Goal: Task Accomplishment & Management: Complete application form

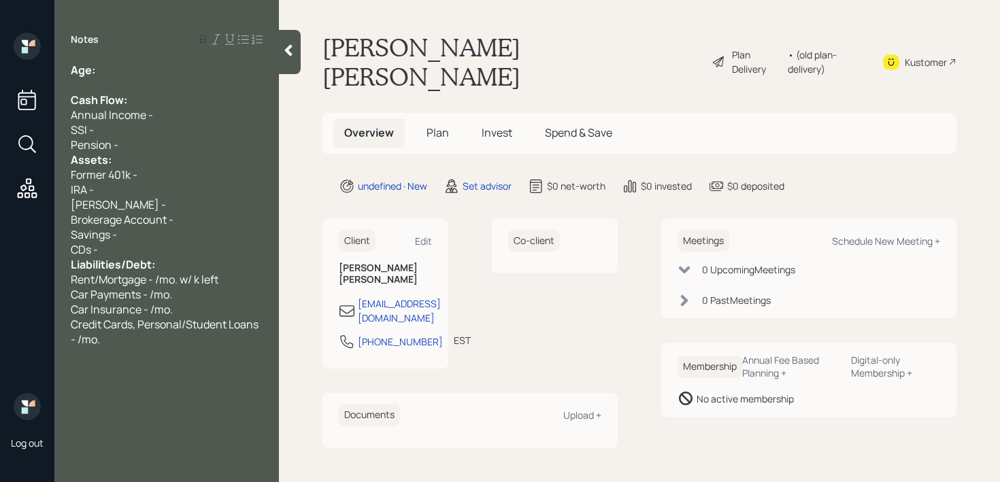
click at [139, 139] on div "Pension -" at bounding box center [167, 144] width 192 height 15
click at [139, 143] on div "Pension -" at bounding box center [167, 144] width 192 height 15
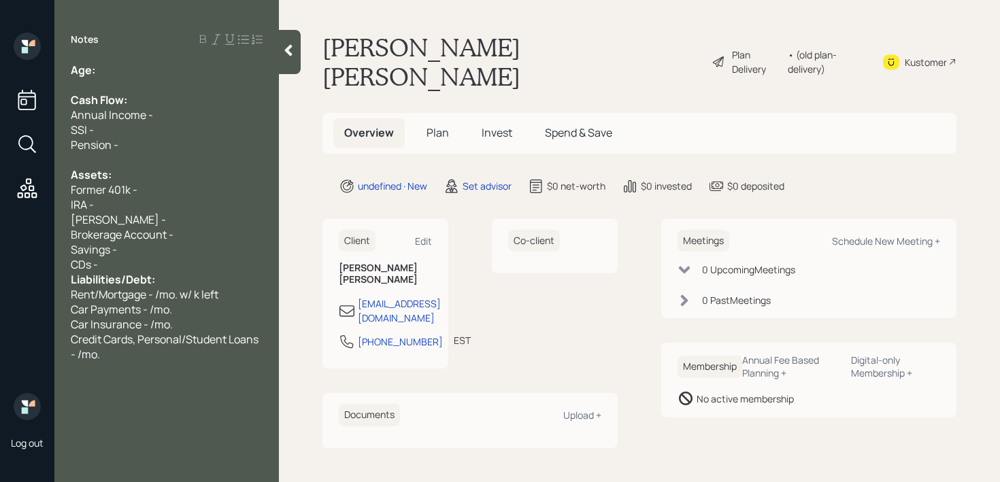
click at [139, 252] on div "Savings -" at bounding box center [167, 249] width 192 height 15
click at [139, 263] on div "CDs -" at bounding box center [167, 264] width 192 height 15
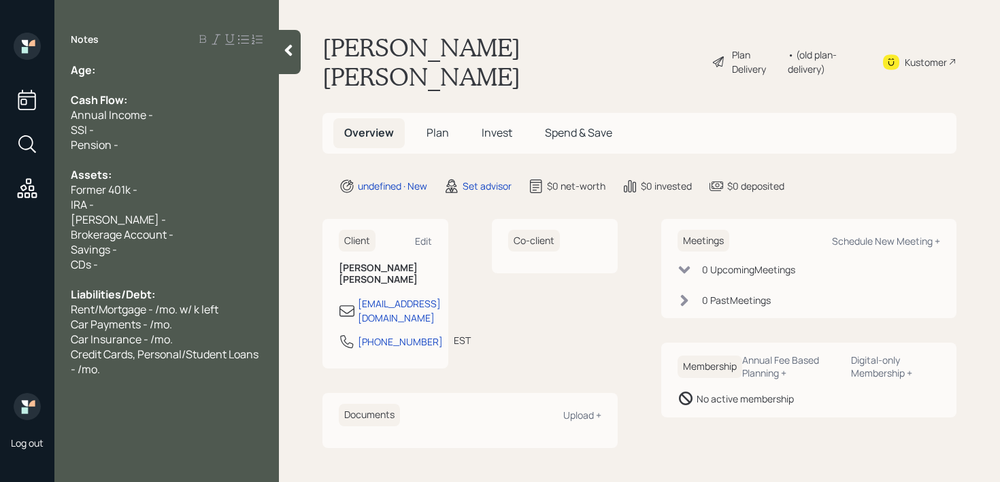
click at [141, 127] on div "SSI -" at bounding box center [167, 129] width 192 height 15
click at [166, 80] on div at bounding box center [167, 85] width 192 height 15
click at [166, 146] on div "Pension -" at bounding box center [167, 144] width 192 height 15
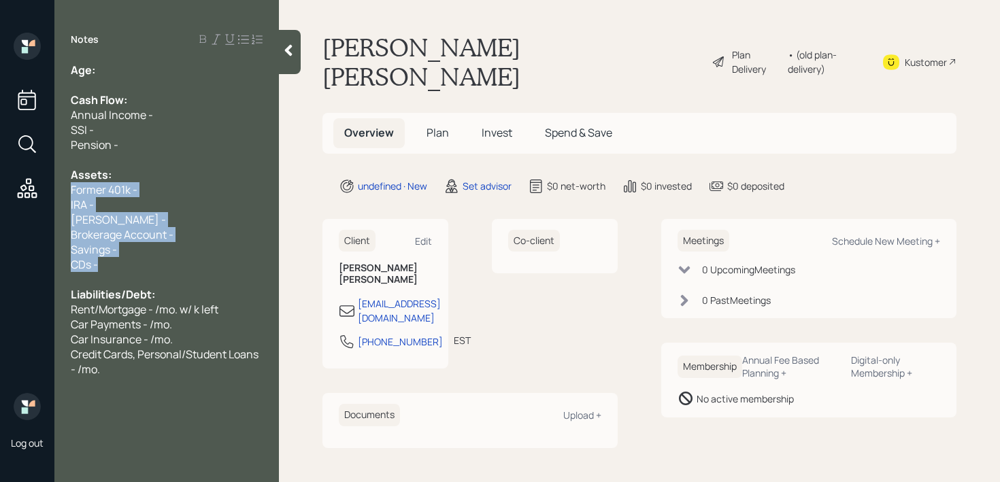
drag, startPoint x: 126, startPoint y: 267, endPoint x: 66, endPoint y: 196, distance: 93.2
click at [67, 196] on div "Age: Cash Flow: Annual Income - SSI - Pension - Assets: Former 401k - IRA - [PE…" at bounding box center [166, 220] width 225 height 314
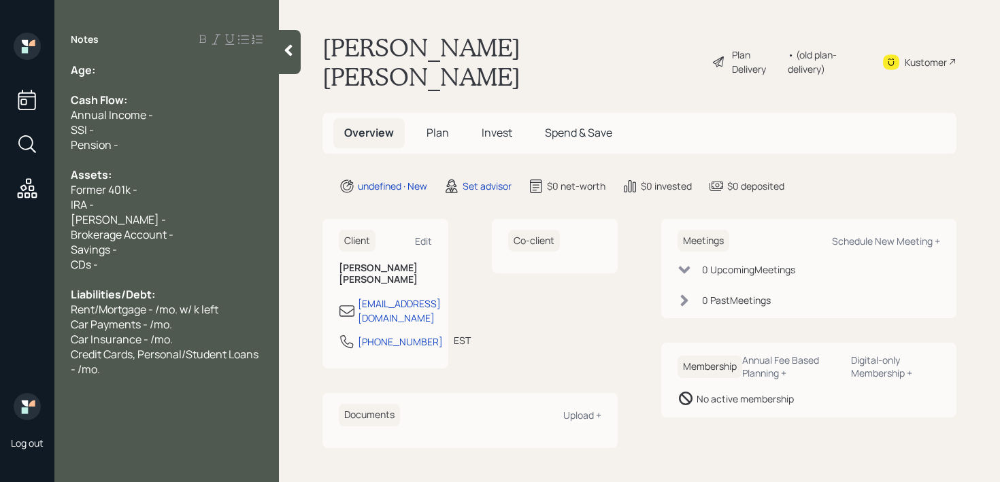
click at [127, 183] on span "Former 401k -" at bounding box center [104, 189] width 67 height 15
click at [148, 193] on div "Former 401k -" at bounding box center [167, 189] width 192 height 15
click at [151, 82] on div at bounding box center [167, 85] width 192 height 15
click at [129, 238] on span "Brokerage Account -" at bounding box center [122, 234] width 103 height 15
click at [129, 246] on div "Savings -" at bounding box center [167, 249] width 192 height 15
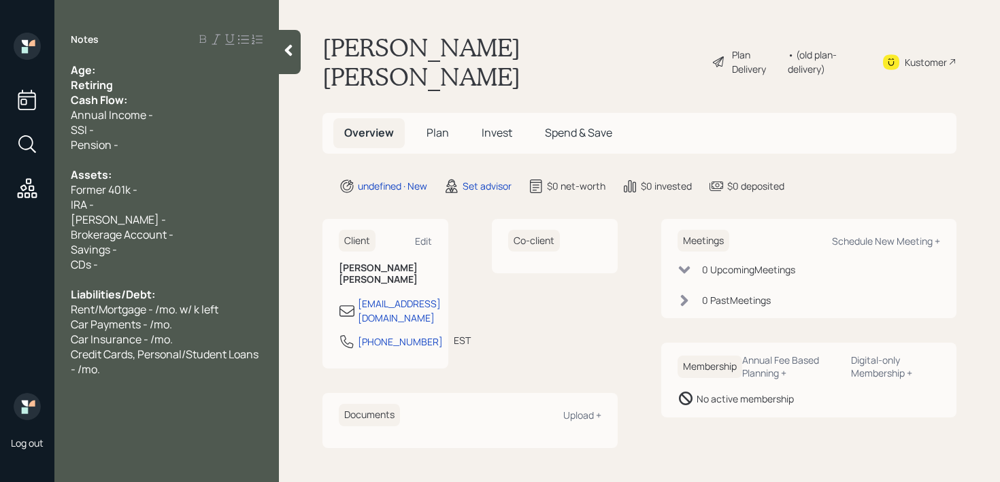
click at [184, 235] on div "Brokerage Account -" at bounding box center [167, 234] width 192 height 15
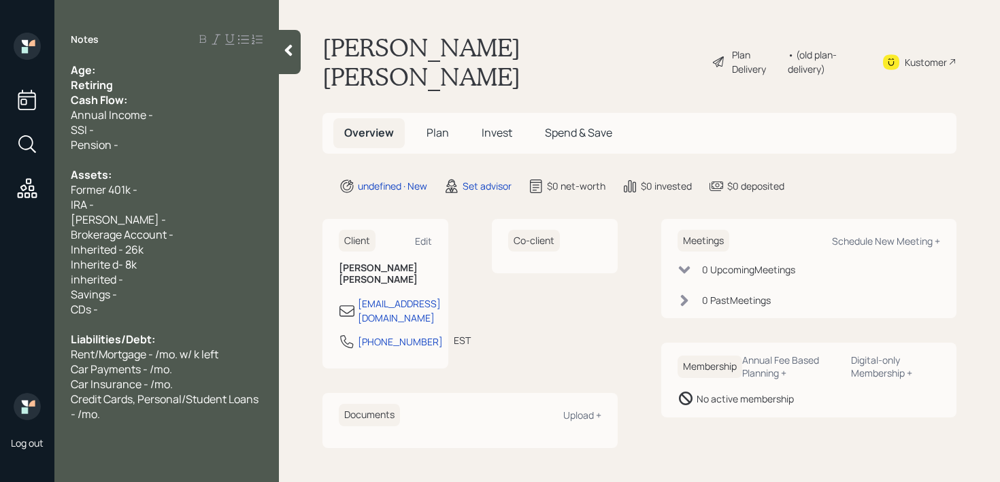
click at [112, 265] on span "Inherite d- 8k" at bounding box center [104, 264] width 66 height 15
click at [129, 280] on div "inherited -" at bounding box center [167, 279] width 192 height 15
drag, startPoint x: 129, startPoint y: 280, endPoint x: 0, endPoint y: 280, distance: 128.6
click at [5, 280] on div "Log out Notes Age: Retiring Cash Flow: Annual Income - SSI - Pension - Assets: …" at bounding box center [500, 241] width 1000 height 482
click at [152, 197] on div "IRA -" at bounding box center [167, 204] width 192 height 15
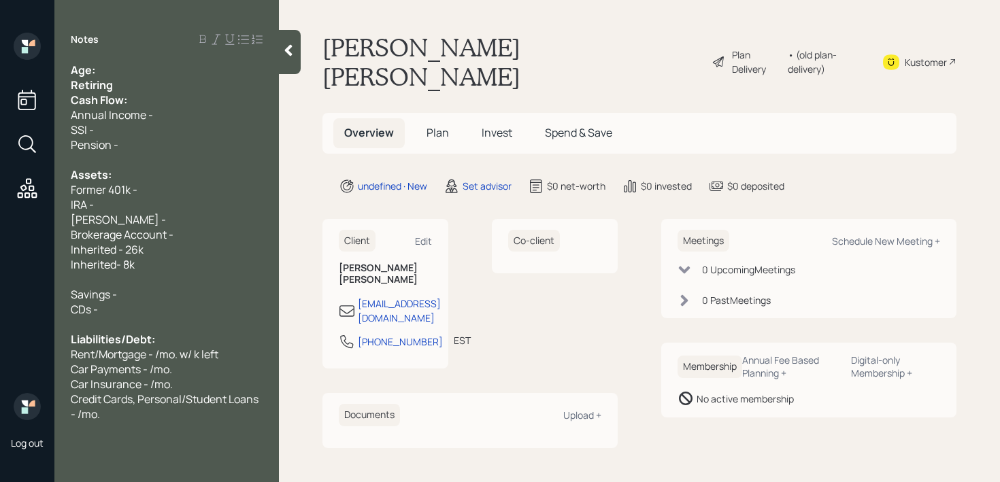
click at [158, 191] on div "Former 401k -" at bounding box center [167, 189] width 192 height 15
click at [128, 190] on span "Former 401k -" at bounding box center [104, 189] width 67 height 15
click at [154, 255] on div "Inherited - 26k" at bounding box center [167, 249] width 192 height 15
click at [154, 260] on div "Inherited- 8k" at bounding box center [167, 264] width 192 height 15
click at [152, 275] on div at bounding box center [167, 279] width 192 height 15
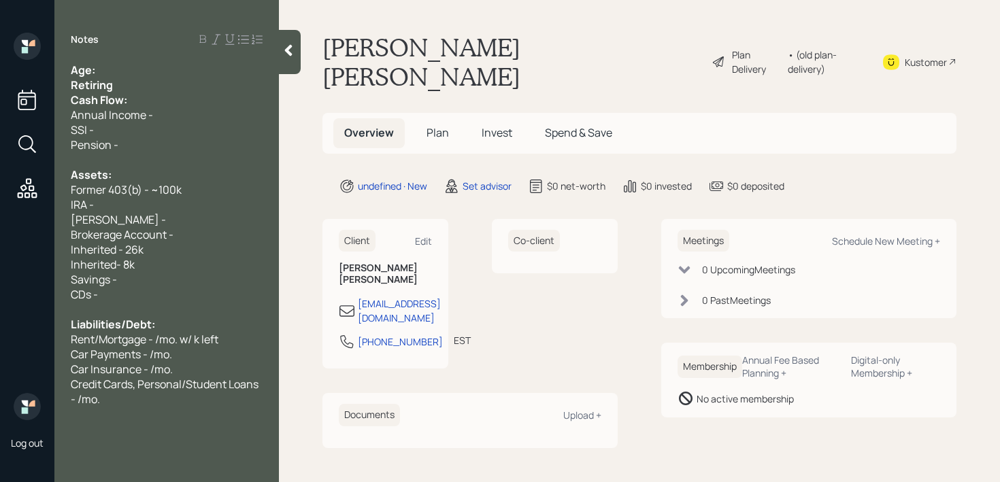
click at [156, 274] on div "Savings -" at bounding box center [167, 279] width 192 height 15
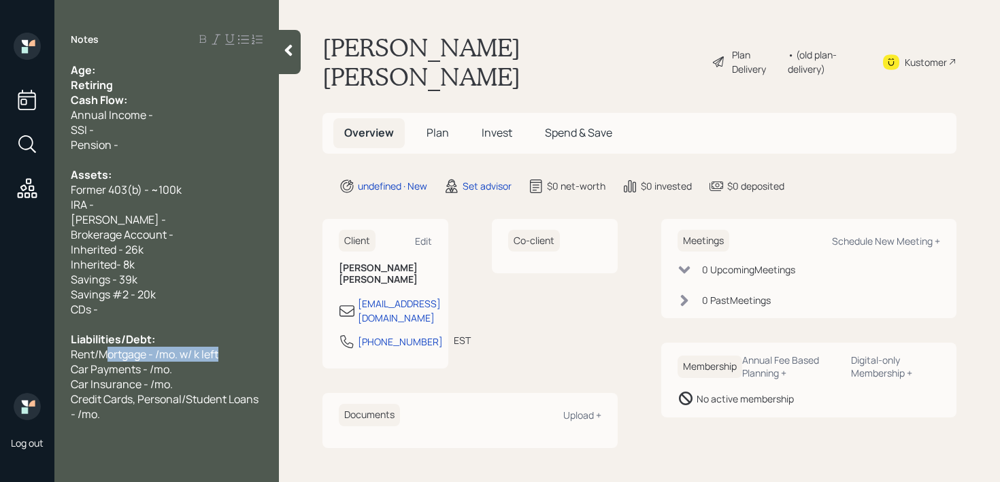
drag, startPoint x: 218, startPoint y: 353, endPoint x: 49, endPoint y: 353, distance: 169.4
click at [49, 353] on div "Log out Notes Age: Retiring Cash Flow: Annual Income - SSI - Pension - Assets: …" at bounding box center [500, 241] width 1000 height 482
click at [168, 372] on span "Car Payments - /mo." at bounding box center [121, 369] width 101 height 15
click at [179, 356] on div "Property Taxes" at bounding box center [167, 354] width 192 height 15
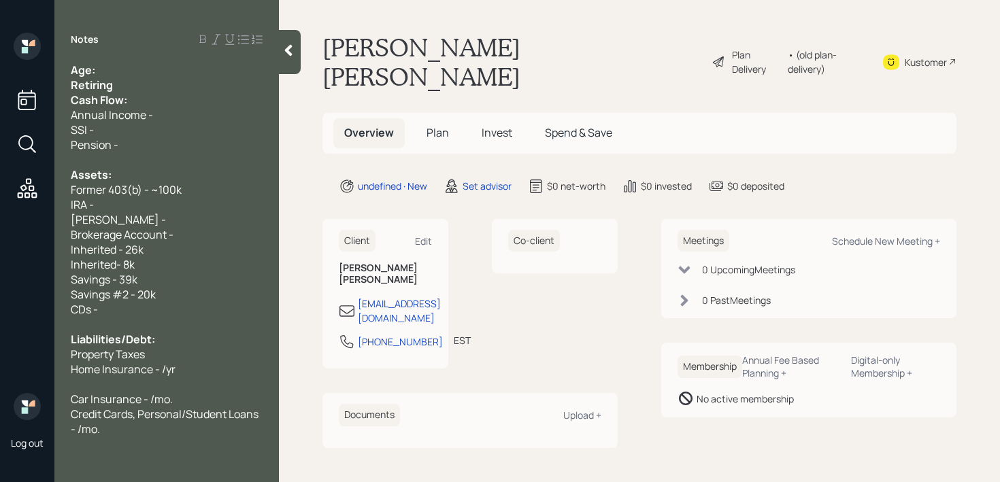
click at [215, 353] on div "Property Taxes" at bounding box center [167, 354] width 192 height 15
click at [186, 185] on div "Former 403(b) - ~100k" at bounding box center [167, 189] width 192 height 15
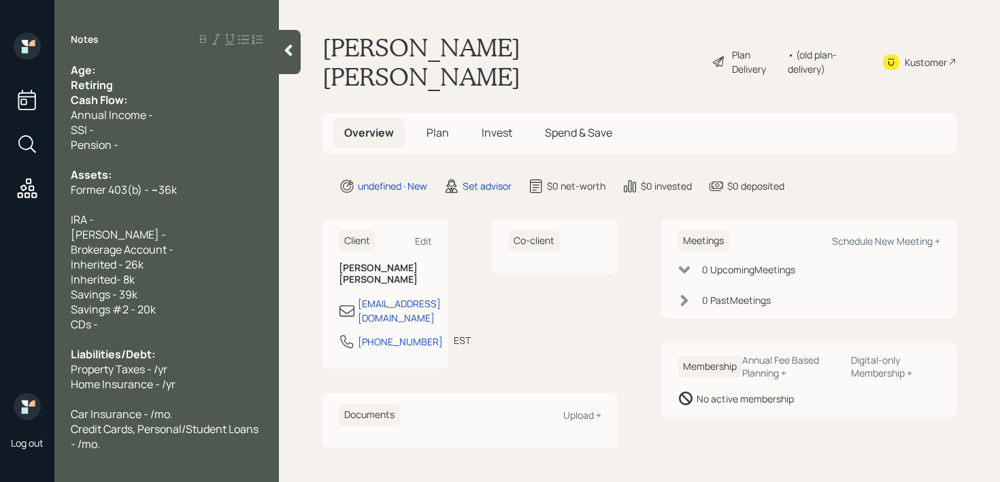
click at [175, 225] on div "IRA -" at bounding box center [167, 219] width 192 height 15
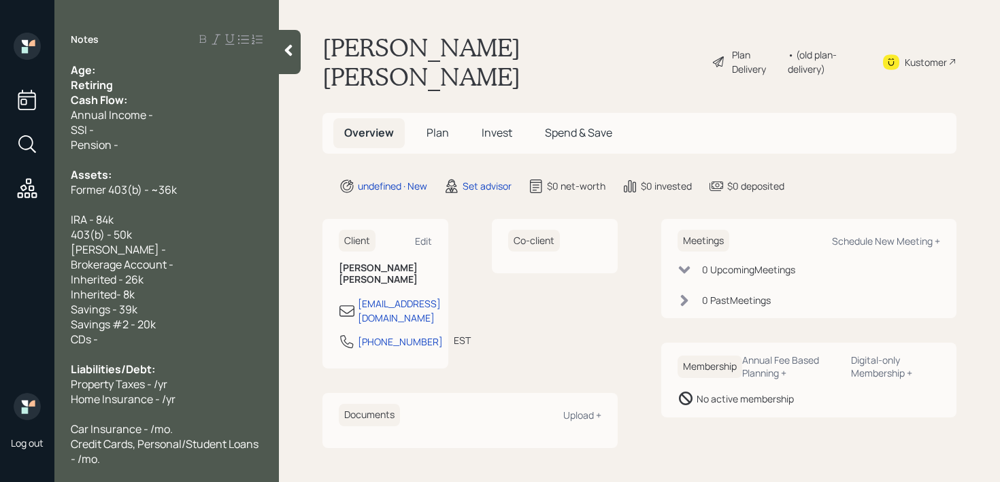
click at [134, 221] on div "IRA - 84k" at bounding box center [167, 219] width 192 height 15
click at [153, 220] on div "IRA - 84k" at bounding box center [167, 219] width 192 height 15
click at [159, 201] on div at bounding box center [167, 204] width 192 height 15
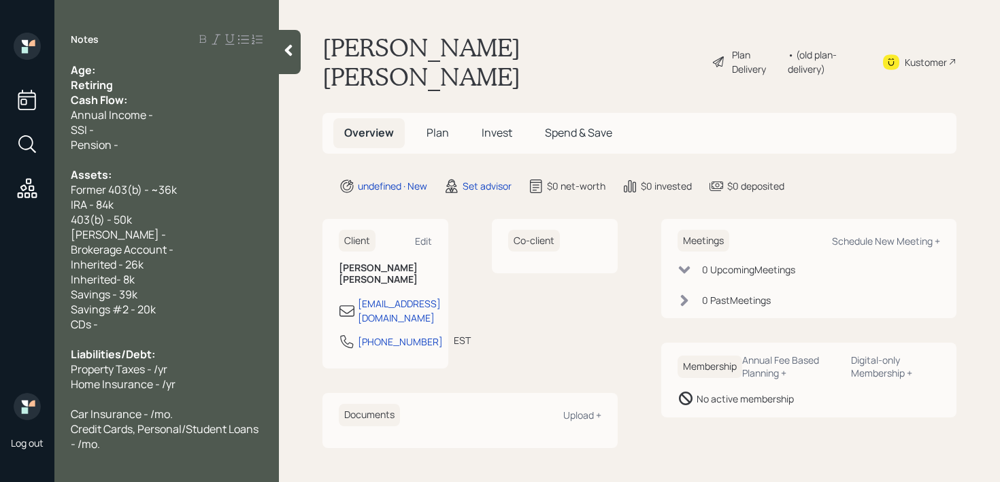
click at [150, 215] on div "403(b) - 50k" at bounding box center [167, 219] width 192 height 15
click at [129, 191] on span "Former 403(b) - ~36k" at bounding box center [124, 189] width 106 height 15
click at [125, 209] on div "IRA - 84k" at bounding box center [167, 204] width 192 height 15
click at [161, 214] on div "403(b) - 50k" at bounding box center [167, 219] width 192 height 15
drag, startPoint x: 150, startPoint y: 232, endPoint x: 23, endPoint y: 232, distance: 127.2
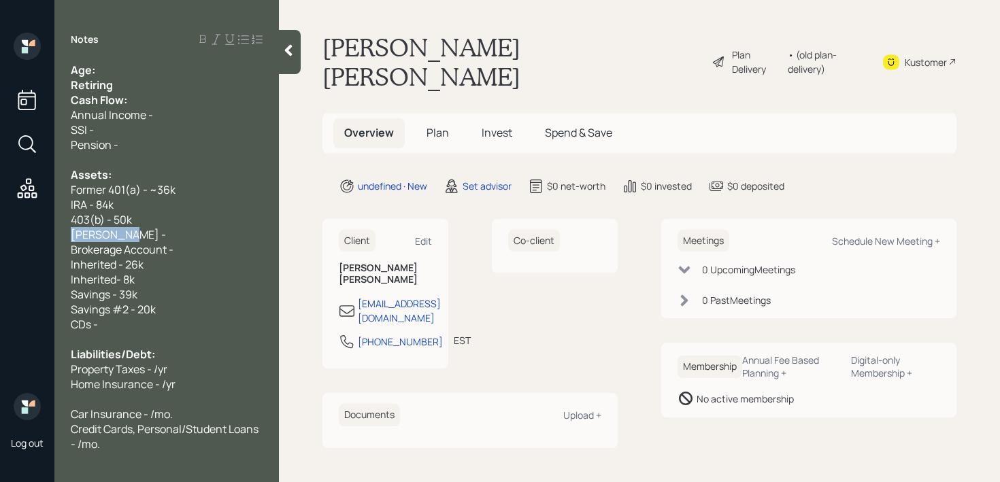
click at [23, 232] on div "Log out Notes Age: Retiring Cash Flow: Annual Income - SSI - Pension - Assets: …" at bounding box center [500, 241] width 1000 height 482
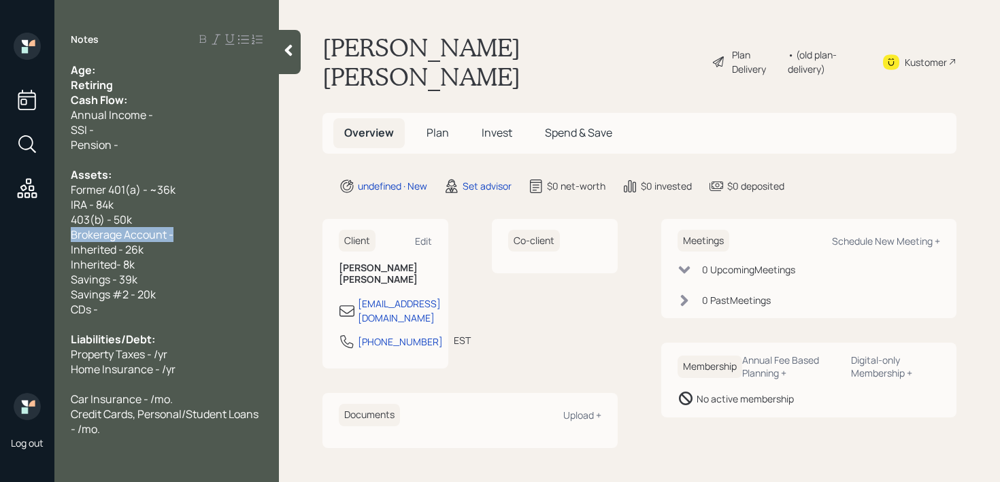
drag, startPoint x: 176, startPoint y: 239, endPoint x: 0, endPoint y: 238, distance: 175.6
click at [0, 238] on div "Log out Notes Age: Retiring Cash Flow: Annual Income - SSI - Pension - Assets: …" at bounding box center [500, 241] width 1000 height 482
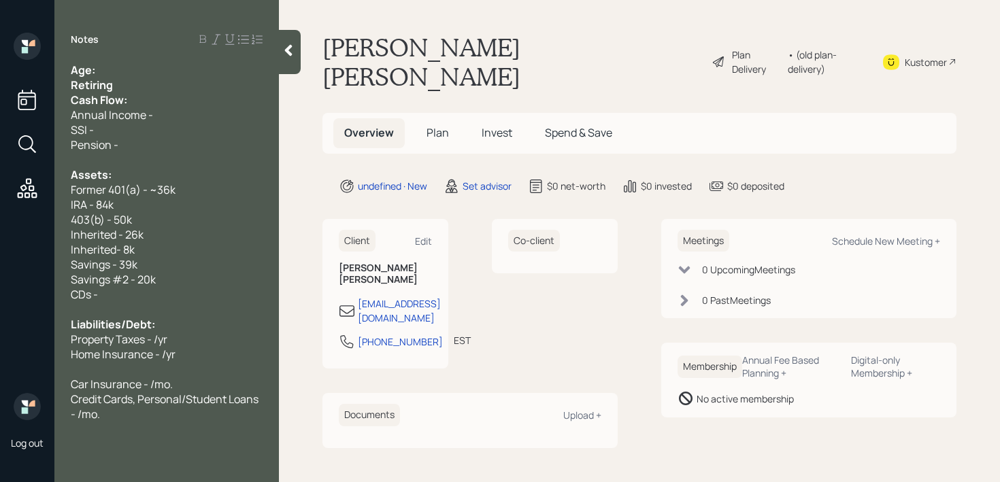
click at [159, 416] on div "Credit Cards, Personal/Student Loans - /mo." at bounding box center [167, 407] width 192 height 30
click at [167, 84] on div "Retiring" at bounding box center [167, 85] width 192 height 15
click at [168, 101] on div "Cash Flow:" at bounding box center [167, 100] width 192 height 15
click at [171, 80] on div "Retiring" at bounding box center [167, 85] width 192 height 15
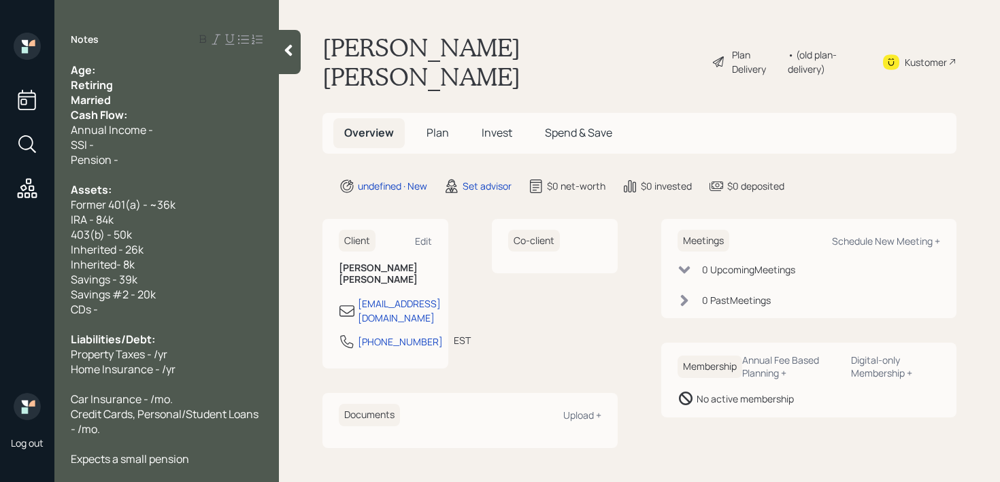
click at [134, 87] on div "Retiring" at bounding box center [167, 85] width 192 height 15
drag, startPoint x: 133, startPoint y: 103, endPoint x: 64, endPoint y: 93, distance: 69.4
click at [64, 93] on div "Age: Retiring Married Cash Flow: Annual Income - SSI - Pension - Assets: Former…" at bounding box center [166, 264] width 225 height 403
drag, startPoint x: 118, startPoint y: 101, endPoint x: 73, endPoint y: 88, distance: 47.4
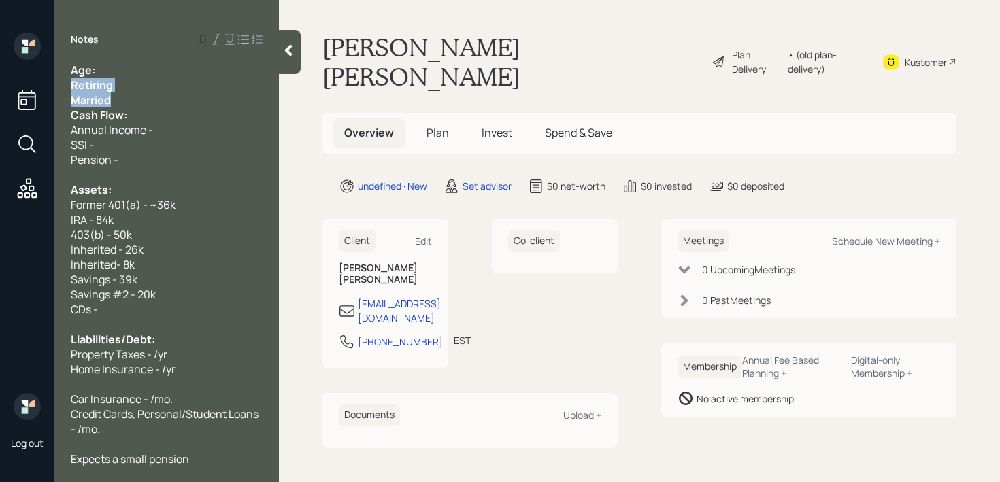
click at [73, 88] on div "Age: Retiring Married Cash Flow: Annual Income - SSI - Pension - Assets: Former…" at bounding box center [167, 265] width 192 height 404
click at [164, 86] on div "Retiring" at bounding box center [167, 85] width 192 height 15
click at [205, 461] on div "Expects a small pension" at bounding box center [167, 459] width 192 height 15
drag, startPoint x: 194, startPoint y: 306, endPoint x: 29, endPoint y: 306, distance: 164.7
click at [29, 306] on div "Log out Notes Age: Retiring end of [DATE] Married Cash Flow: Annual Income - SS…" at bounding box center [500, 241] width 1000 height 482
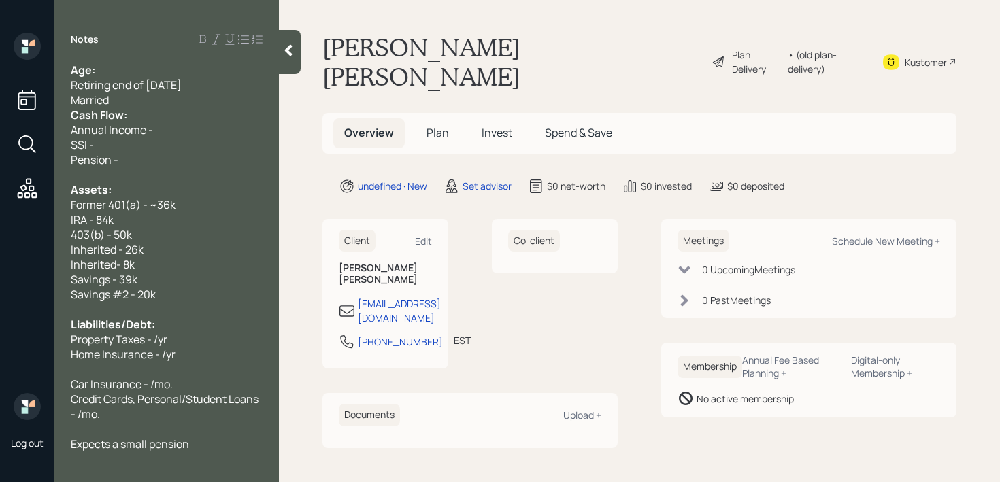
click at [173, 137] on div "SSI -" at bounding box center [167, 144] width 192 height 15
click at [156, 153] on div "Pension -" at bounding box center [167, 159] width 192 height 15
click at [151, 131] on span "Annual Income -" at bounding box center [112, 129] width 82 height 15
click at [144, 63] on div "Age:" at bounding box center [167, 70] width 192 height 15
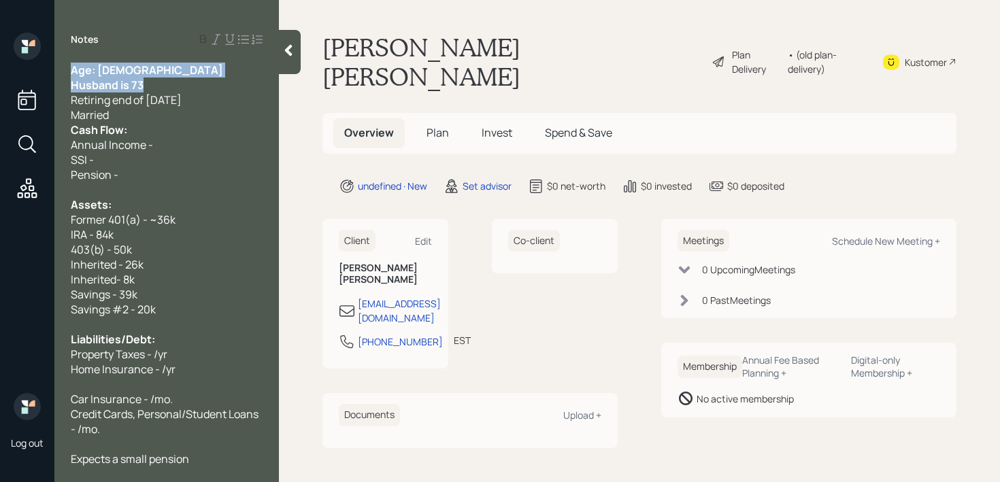
drag, startPoint x: 160, startPoint y: 86, endPoint x: 63, endPoint y: 69, distance: 98.8
click at [63, 69] on div "Age: [DEMOGRAPHIC_DATA] Husband is 73 Retiring end of [DATE] Married Cash Flow:…" at bounding box center [166, 264] width 225 height 403
click at [73, 68] on span "Age: [DEMOGRAPHIC_DATA]" at bounding box center [147, 70] width 152 height 15
click at [94, 75] on span "Age: [DEMOGRAPHIC_DATA]" at bounding box center [147, 70] width 152 height 15
drag, startPoint x: 100, startPoint y: 71, endPoint x: 152, endPoint y: 83, distance: 53.8
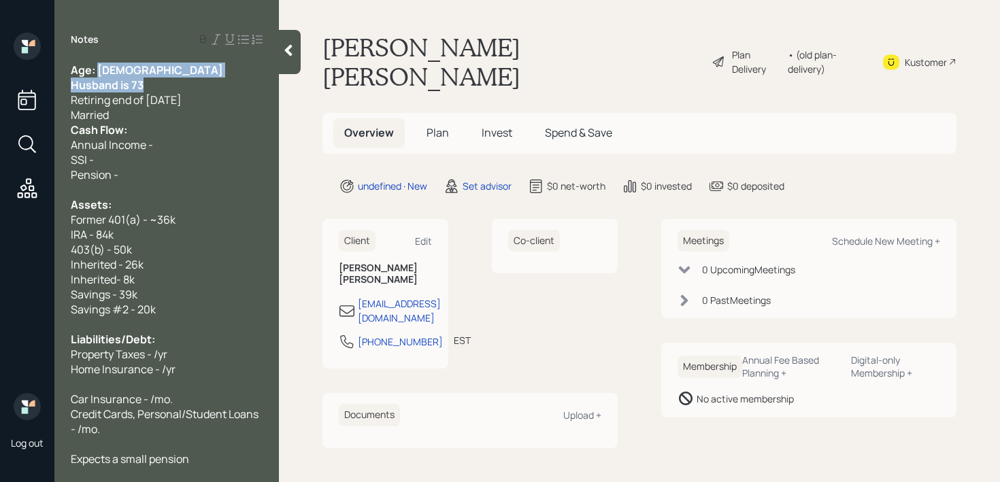
click at [152, 83] on div "Age: [DEMOGRAPHIC_DATA] Husband is 73 Retiring end of [DATE] Married Cash Flow:…" at bounding box center [167, 295] width 192 height 464
click at [167, 112] on div "Married" at bounding box center [167, 115] width 192 height 15
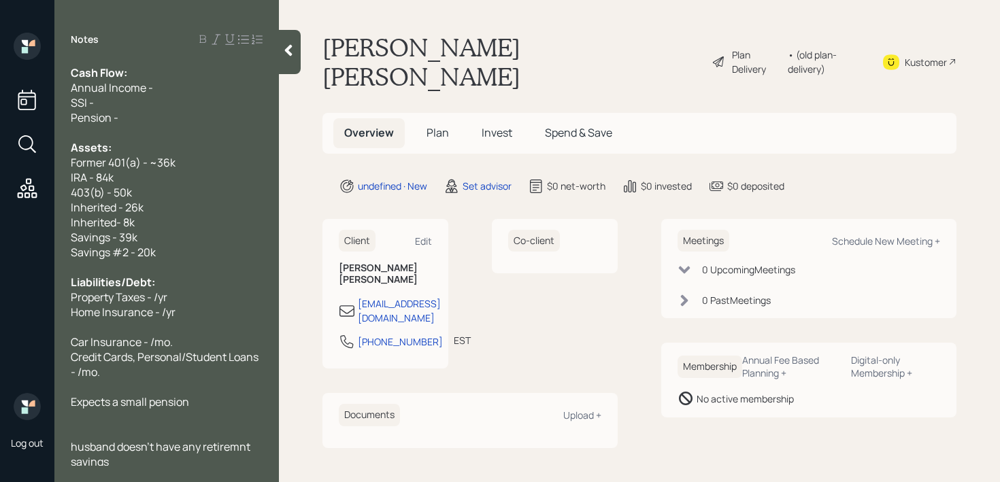
scroll to position [60, 0]
click at [157, 396] on span "Expects a small pension" at bounding box center [130, 399] width 118 height 15
click at [154, 392] on span "Expects a small pension" at bounding box center [130, 399] width 118 height 15
click at [152, 377] on div at bounding box center [167, 384] width 192 height 15
click at [184, 347] on span "Credit Cards, Personal/Student Loans - /mo." at bounding box center [166, 362] width 190 height 30
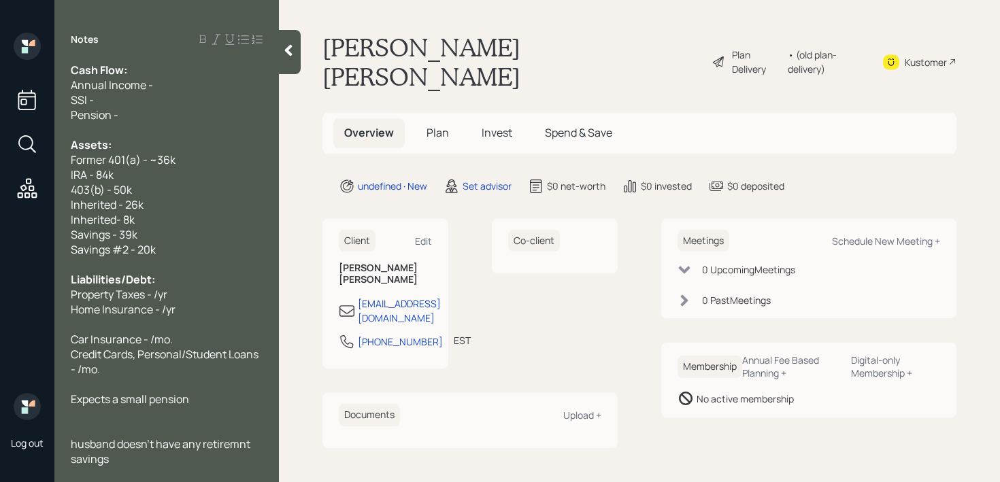
click at [193, 298] on div "Property Taxes - /yr" at bounding box center [167, 294] width 192 height 15
click at [191, 318] on div at bounding box center [167, 324] width 192 height 15
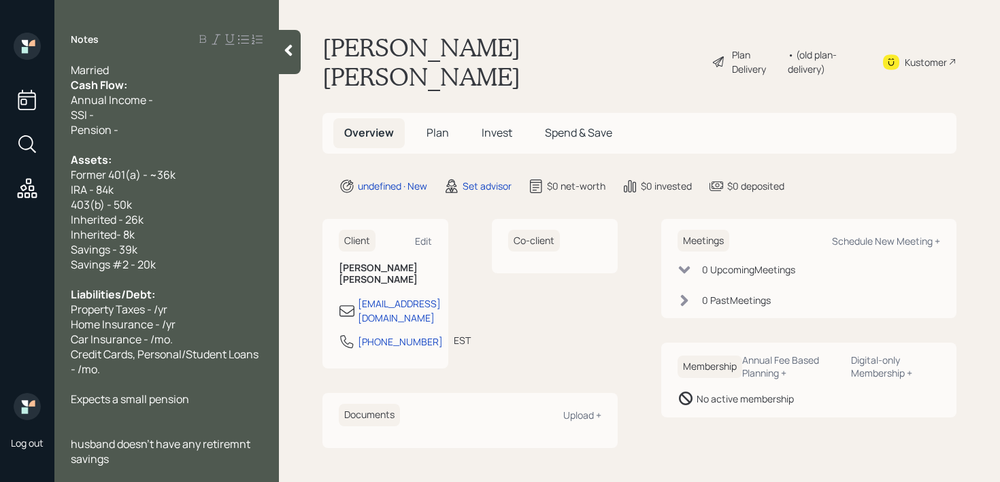
click at [155, 312] on span "Property Taxes - /yr" at bounding box center [119, 309] width 97 height 15
click at [161, 327] on span "Home Insurance - /yr" at bounding box center [123, 324] width 105 height 15
click at [224, 310] on span "Property Taxes - doesn't know/yr" at bounding box center [152, 309] width 162 height 15
click at [217, 333] on div "Car Insurance - /mo." at bounding box center [167, 339] width 192 height 15
click at [152, 337] on span "Car Insurance - /mo." at bounding box center [122, 339] width 102 height 15
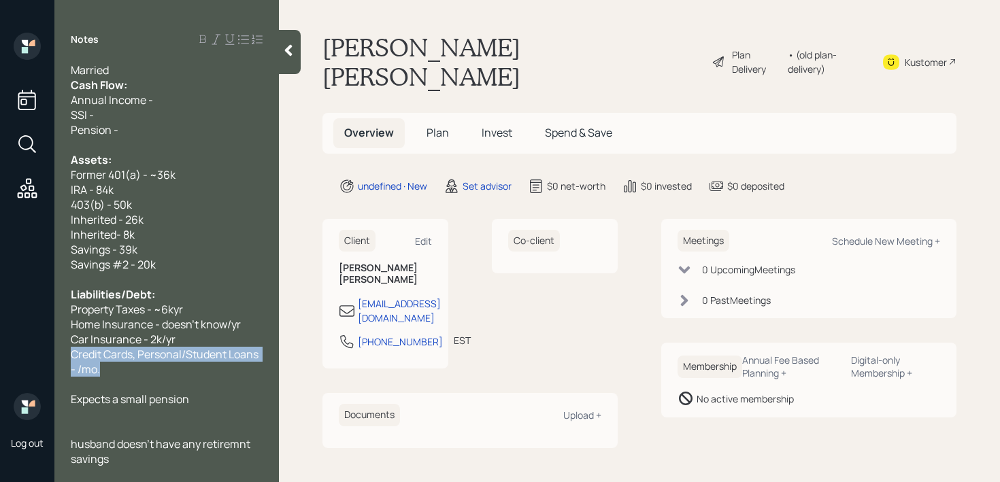
drag, startPoint x: 134, startPoint y: 378, endPoint x: 50, endPoint y: 354, distance: 87.9
click at [50, 354] on div "Log out Notes Age: [DEMOGRAPHIC_DATA] Husband is 73 Retiring end of [DATE] Marr…" at bounding box center [500, 241] width 1000 height 482
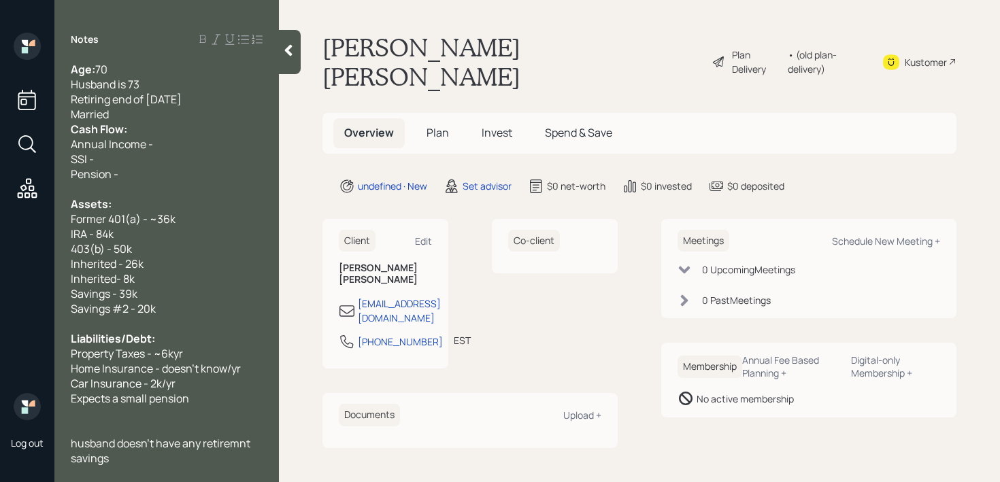
scroll to position [0, 0]
click at [180, 129] on div "Cash Flow:" at bounding box center [167, 129] width 192 height 15
click at [182, 117] on div "Married" at bounding box center [167, 115] width 192 height 15
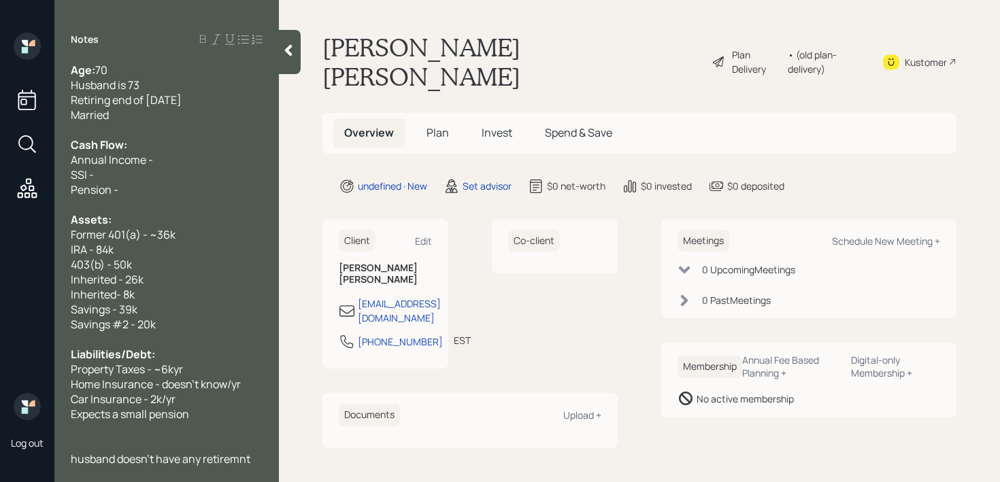
scroll to position [15, 0]
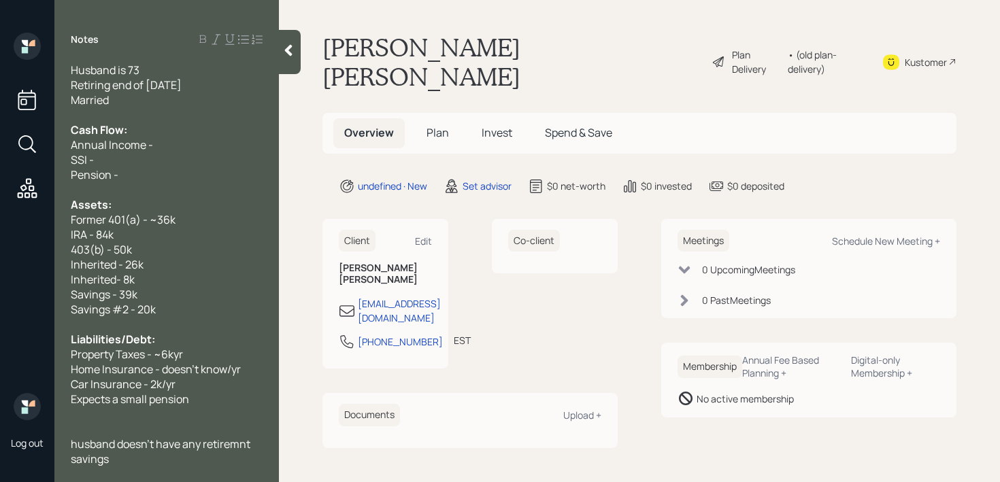
click at [138, 178] on div "Pension -" at bounding box center [167, 174] width 192 height 15
drag, startPoint x: 146, startPoint y: 180, endPoint x: 60, endPoint y: 162, distance: 88.2
click at [60, 162] on div "Age: [DEMOGRAPHIC_DATA] Husband is 73 Retiring end of [DATE] Married Cash Flow:…" at bounding box center [166, 264] width 225 height 403
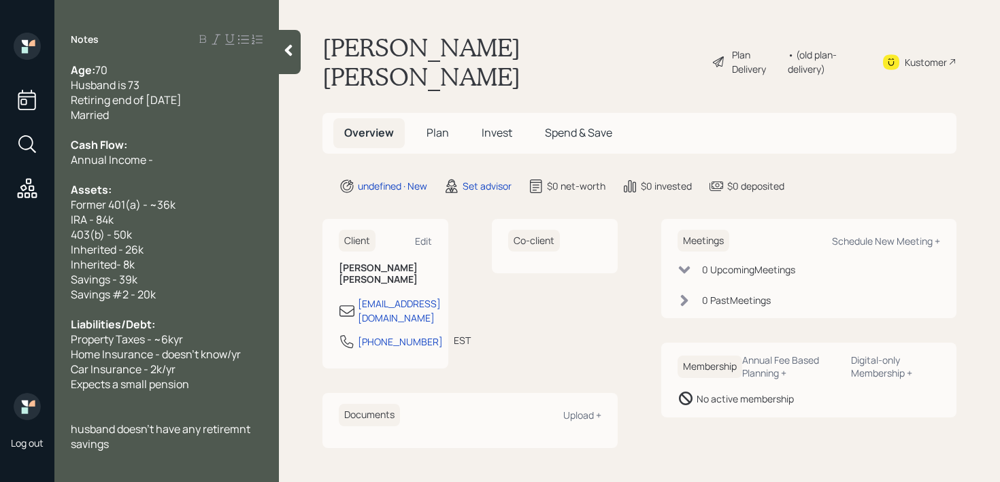
click at [287, 71] on div at bounding box center [290, 52] width 22 height 44
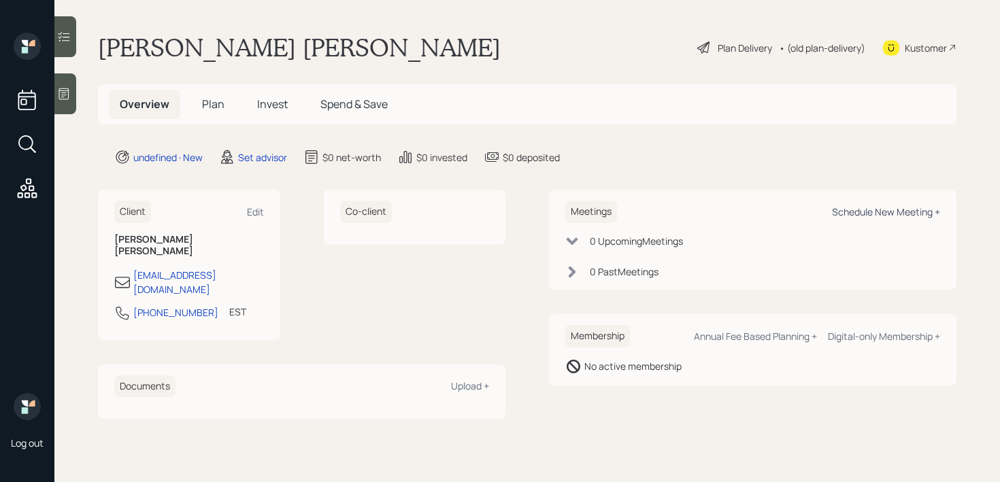
click at [857, 210] on div "Schedule New Meeting +" at bounding box center [886, 211] width 108 height 13
select select "round-[PERSON_NAME]"
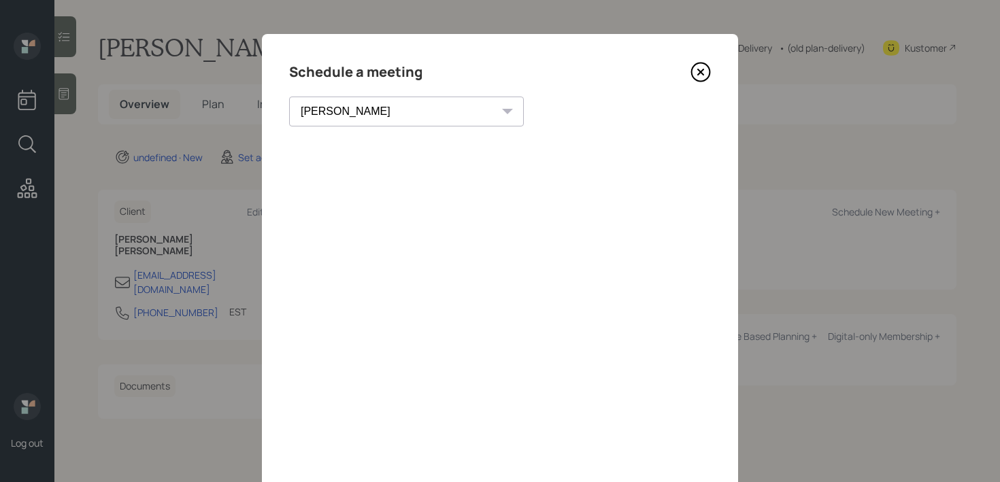
click at [704, 69] on icon at bounding box center [701, 72] width 20 height 20
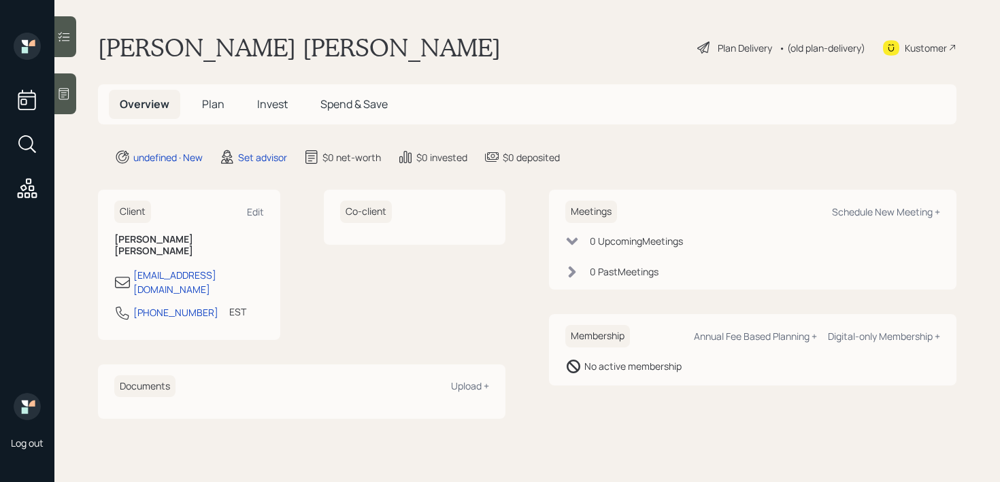
click at [67, 101] on div at bounding box center [65, 93] width 22 height 41
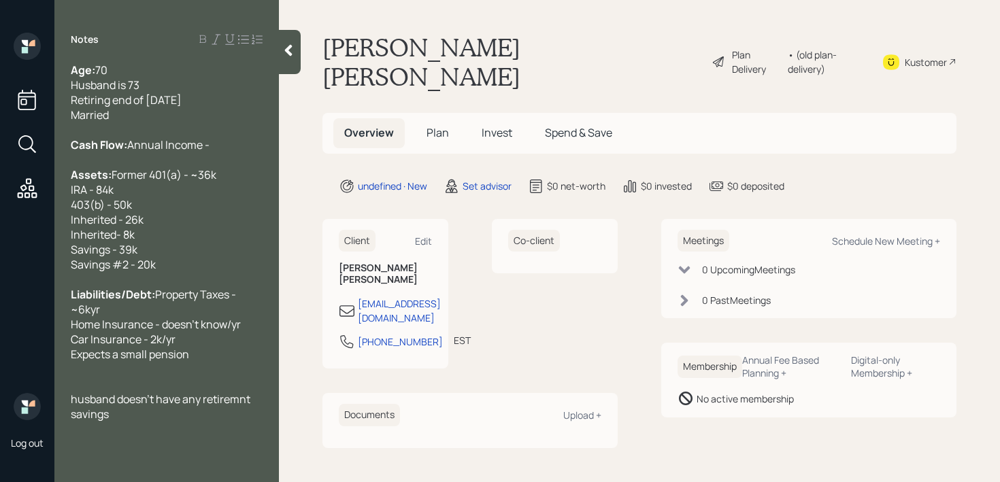
scroll to position [45, 0]
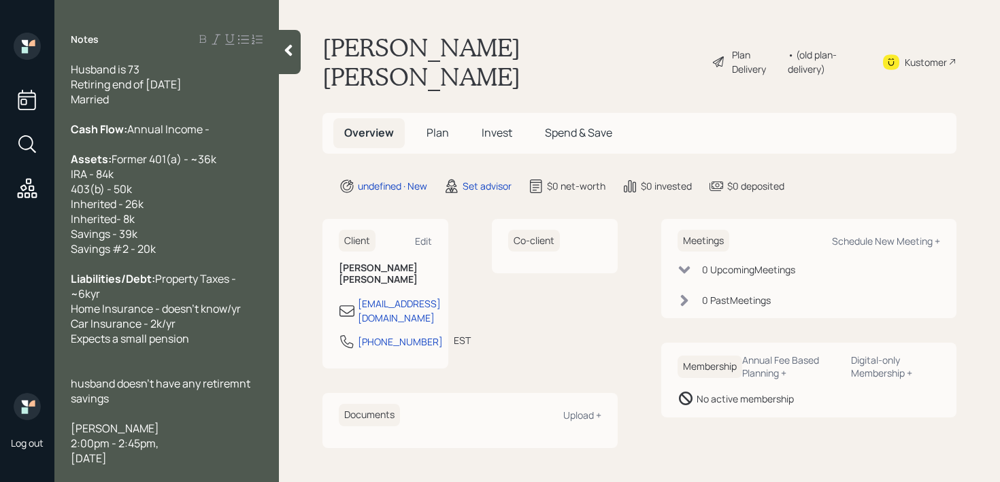
click at [242, 384] on span "husband doesn't have any retiremnt savings" at bounding box center [162, 391] width 182 height 30
click at [227, 397] on div "husband doesn't have any retirement savings" at bounding box center [167, 391] width 192 height 30
click at [79, 386] on span "husband doesn't have any retirement savings" at bounding box center [165, 391] width 188 height 30
click at [168, 296] on span "Property Taxes - ~6kyr Home Insurance - doesn't know/yr Car Insurance - 2k/yr E…" at bounding box center [156, 308] width 170 height 75
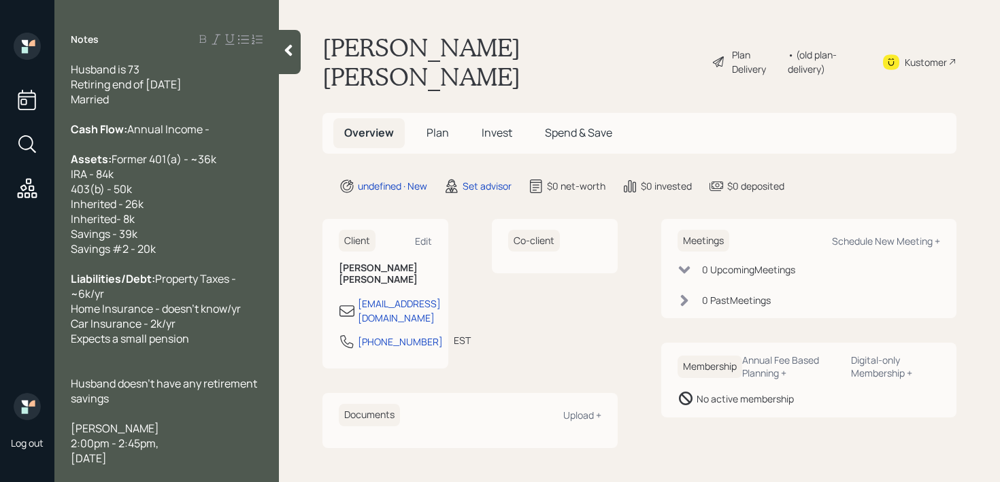
click at [297, 47] on div at bounding box center [290, 52] width 22 height 44
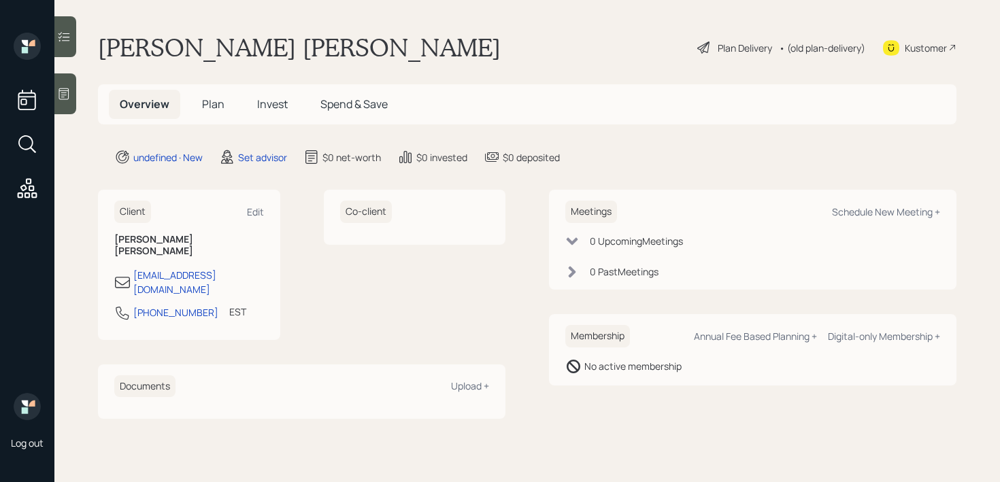
click at [78, 99] on main "[PERSON_NAME] [PERSON_NAME] Plan Delivery • (old plan-delivery) Kustomer Overvi…" at bounding box center [527, 241] width 946 height 482
click at [69, 99] on icon at bounding box center [64, 94] width 14 height 14
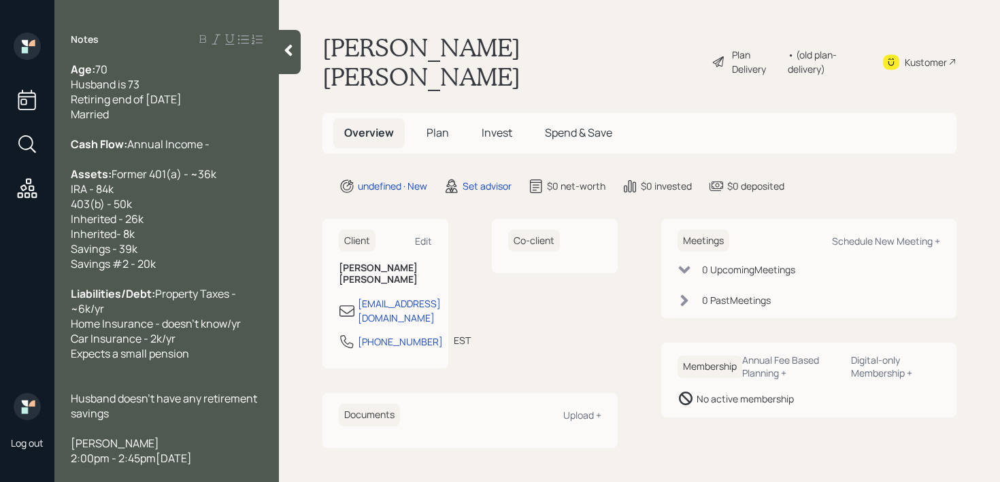
click at [176, 54] on div "Notes Age: [DEMOGRAPHIC_DATA] Husband is 73 Retiring end of [DATE] Married Cash…" at bounding box center [166, 249] width 225 height 433
click at [165, 79] on div "Age: [DEMOGRAPHIC_DATA] Husband is 73 Retiring end of [DATE] Married" at bounding box center [167, 93] width 192 height 60
click at [169, 60] on div "Notes Age: [DEMOGRAPHIC_DATA] Husband is 73 Retiring end of [DATE] Married Cash…" at bounding box center [166, 249] width 225 height 433
click at [167, 73] on div "Age: [DEMOGRAPHIC_DATA] Husband is 73 Retiring end of [DATE] Married" at bounding box center [167, 93] width 192 height 60
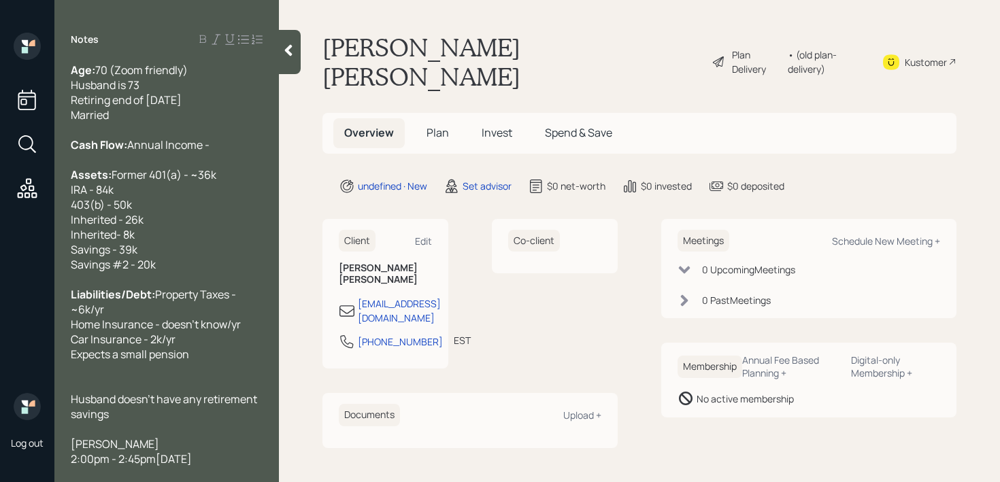
click at [163, 90] on div "Age: [DEMOGRAPHIC_DATA] (Zoom friendly) Husband is 73 Retiring end of [DATE] Ma…" at bounding box center [167, 93] width 192 height 60
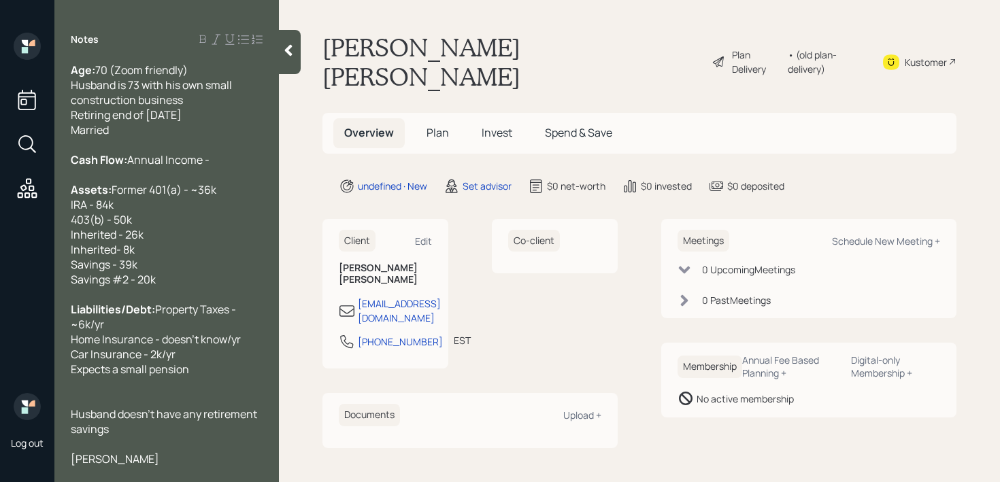
drag, startPoint x: 140, startPoint y: 135, endPoint x: 0, endPoint y: 135, distance: 140.2
click at [0, 135] on div "Log out Notes Age: [DEMOGRAPHIC_DATA] (Zoom friendly) Husband is 73 with his ow…" at bounding box center [500, 241] width 1000 height 482
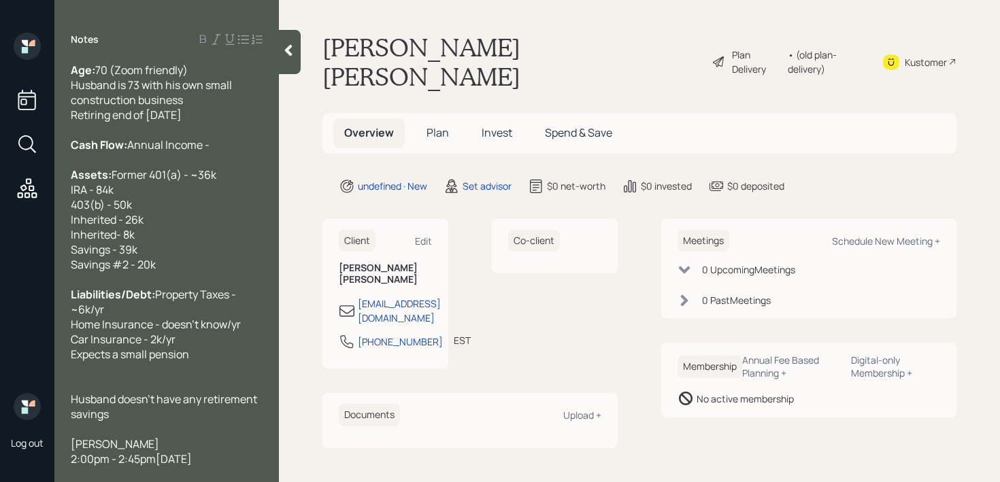
click at [181, 152] on div "Cash Flow: Annual Income -" at bounding box center [167, 144] width 192 height 15
click at [198, 71] on div "Age: [DEMOGRAPHIC_DATA] (Zoom friendly) Husband is 73 with his own small constr…" at bounding box center [167, 93] width 192 height 60
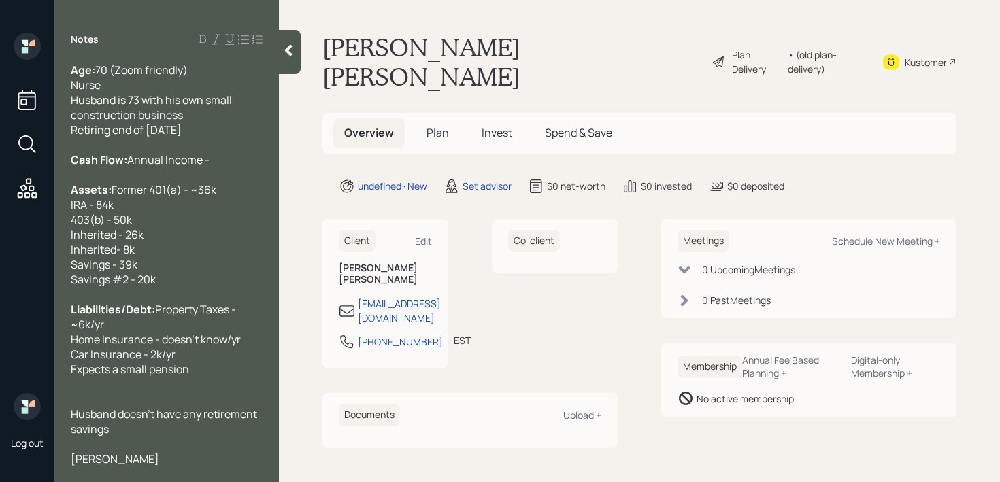
drag, startPoint x: 202, startPoint y: 184, endPoint x: 0, endPoint y: 184, distance: 202.1
click at [0, 184] on div "Log out Notes Age: [DEMOGRAPHIC_DATA] (Zoom friendly) Nurse Husband is 73 with …" at bounding box center [500, 241] width 1000 height 482
click at [178, 167] on div "Cash Flow: Annual Income -" at bounding box center [167, 159] width 192 height 15
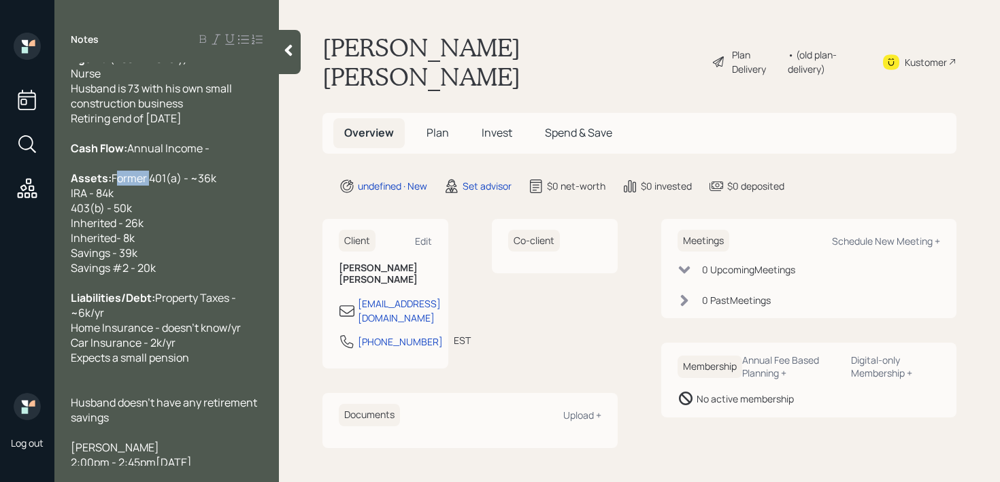
drag, startPoint x: 107, startPoint y: 218, endPoint x: 32, endPoint y: 218, distance: 74.8
click at [32, 218] on div "Log out Notes Age: [DEMOGRAPHIC_DATA] (Zoom friendly) Nurse Husband is 73 with …" at bounding box center [500, 241] width 1000 height 482
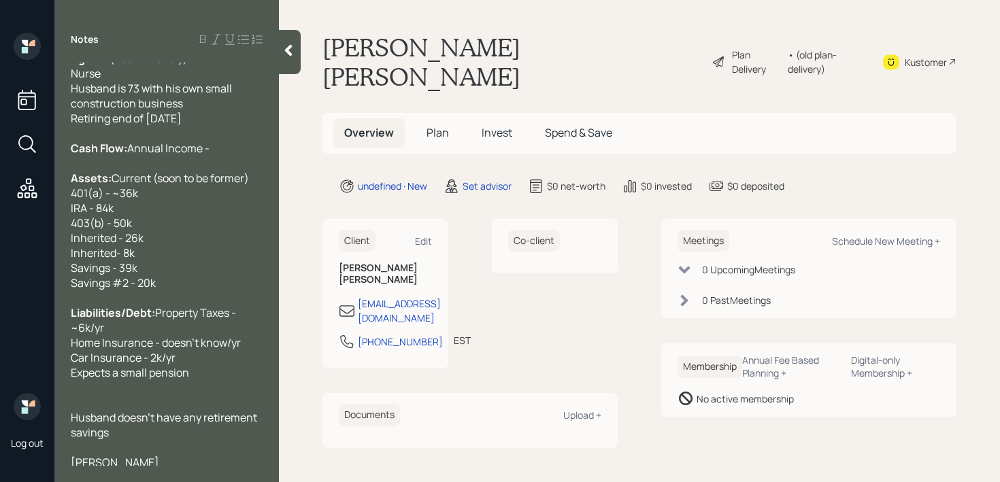
click at [88, 255] on span "Current (soon to be former) 401(a) - ~36k IRA - 84k 403(b) - 50k Inherited - 26…" at bounding box center [161, 231] width 180 height 120
click at [105, 267] on span "Current (soon to be former) 401(a) - ~36k IRA through employer - 84k 403(b) - 5…" at bounding box center [161, 231] width 180 height 120
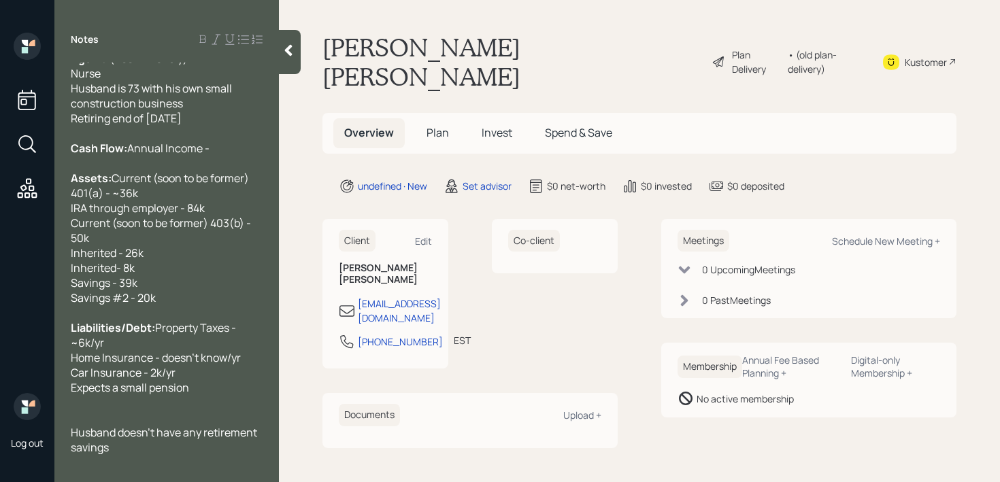
click at [147, 295] on div "Assets: Current (soon to be former) 401(a) - ~36k IRA through employer - 84k Cu…" at bounding box center [167, 238] width 192 height 135
click at [166, 293] on div "Assets: Current (soon to be former) 401(a) - ~36k IRA through employer - 84k Cu…" at bounding box center [167, 238] width 192 height 135
click at [119, 301] on span "Current (soon to be former) 401(a) - ~36k IRA through employer - 84k Current (s…" at bounding box center [162, 238] width 182 height 135
click at [114, 306] on span "Current (soon to be former) 401(a) - ~36k IRA through employer - 84k Current (s…" at bounding box center [162, 238] width 182 height 135
click at [197, 306] on div "Assets: Current (soon to be former) 401(a) - ~36k IRA through employer - 84k Cu…" at bounding box center [167, 238] width 192 height 135
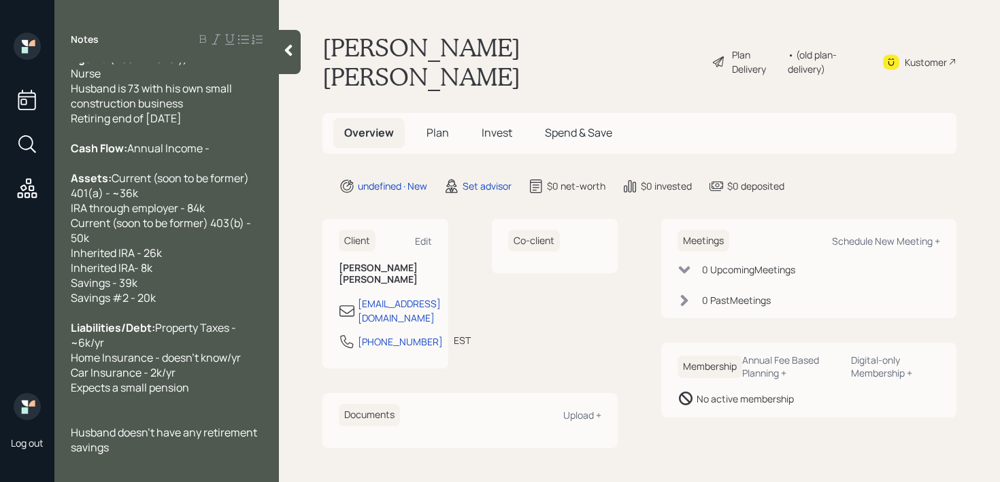
click at [203, 306] on div "Assets: Current (soon to be former) 401(a) - ~36k IRA through employer - 84k Cu…" at bounding box center [167, 238] width 192 height 135
click at [201, 306] on div "Assets: Current (soon to be former) 401(a) - ~36k IRA through employer - 84k Cu…" at bounding box center [167, 238] width 192 height 135
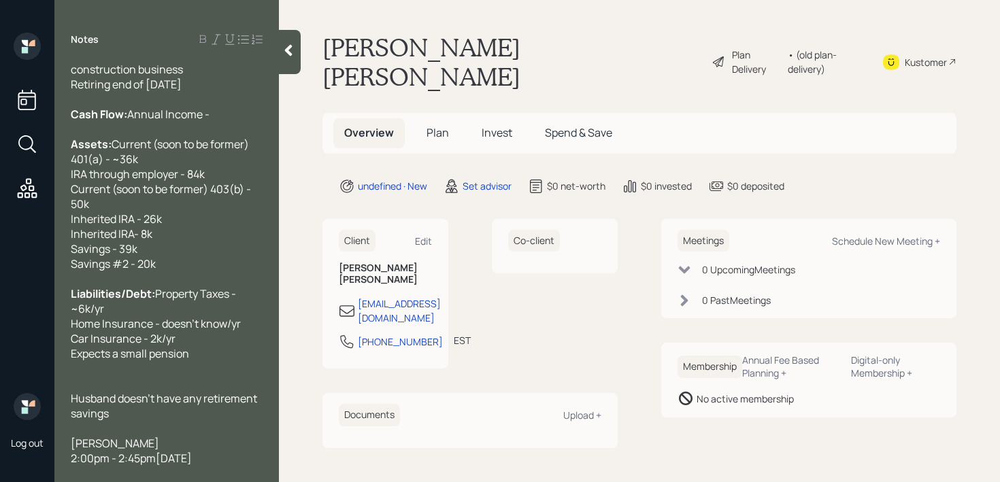
scroll to position [105, 0]
click at [210, 320] on div "Liabilities/Debt: Property Taxes - ~6k/yr Home Insurance - doesn't know/yr Car …" at bounding box center [167, 323] width 192 height 75
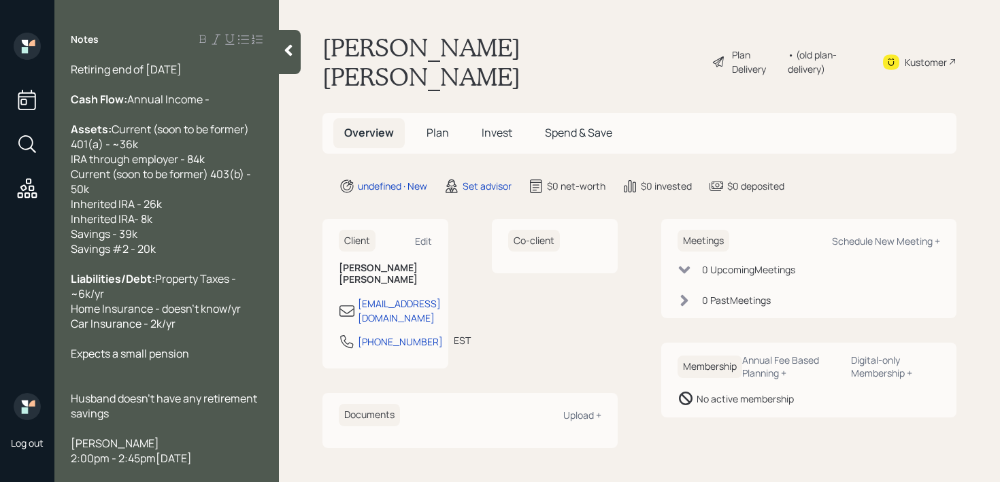
scroll to position [135, 0]
drag, startPoint x: 163, startPoint y: 401, endPoint x: 38, endPoint y: 389, distance: 125.8
click at [38, 389] on div "Log out Notes Age: [DEMOGRAPHIC_DATA] (Zoom friendly) Nurse Husband is 73 with …" at bounding box center [500, 241] width 1000 height 482
copy span "Husband doesn't have any retirement savings"
click at [171, 440] on div "[PERSON_NAME] 2:00pm - 2:45pm[DATE]" at bounding box center [167, 451] width 192 height 30
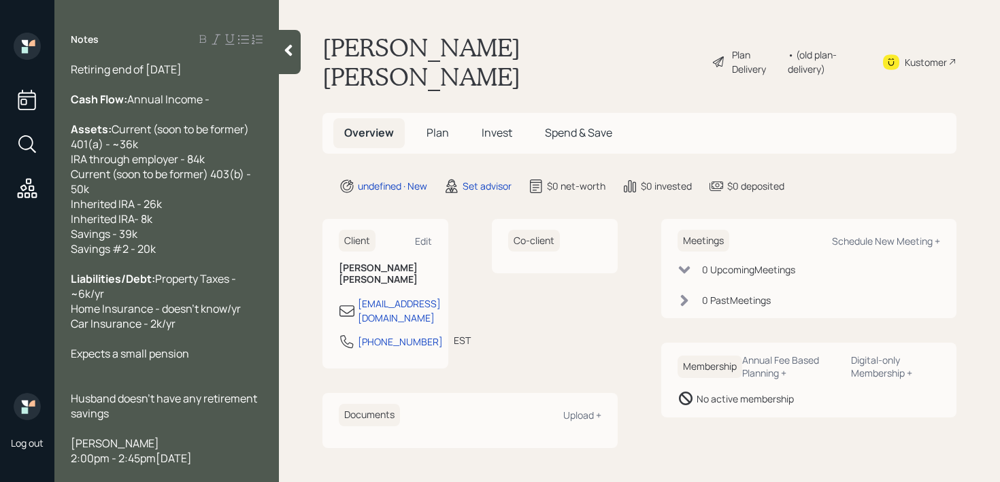
drag, startPoint x: 220, startPoint y: 453, endPoint x: 51, endPoint y: 424, distance: 171.9
click at [51, 424] on div "Log out Notes Age: [DEMOGRAPHIC_DATA] (Zoom friendly) Nurse Husband is 73 with …" at bounding box center [500, 241] width 1000 height 482
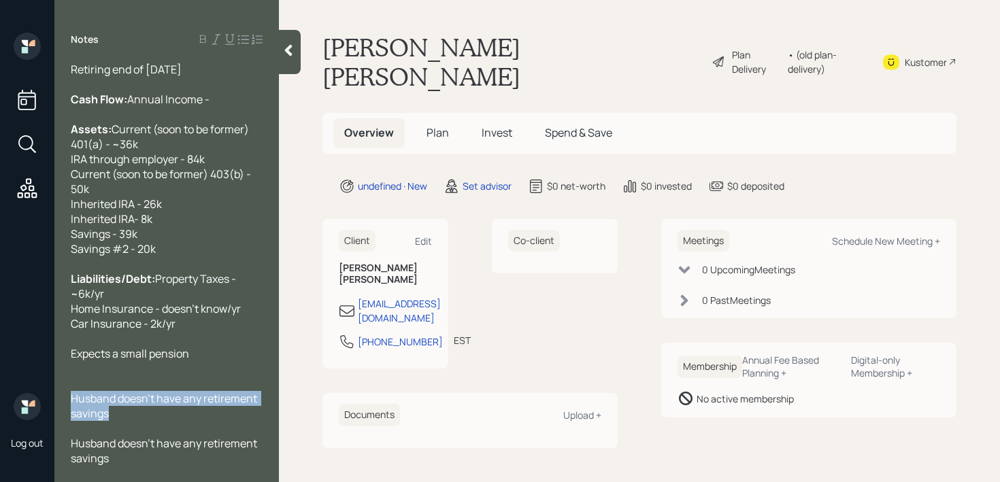
drag, startPoint x: 133, startPoint y: 412, endPoint x: 50, endPoint y: 403, distance: 83.5
click at [50, 403] on div "Log out Notes Age: [DEMOGRAPHIC_DATA] (Zoom friendly) Nurse Husband is 73 with …" at bounding box center [500, 241] width 1000 height 482
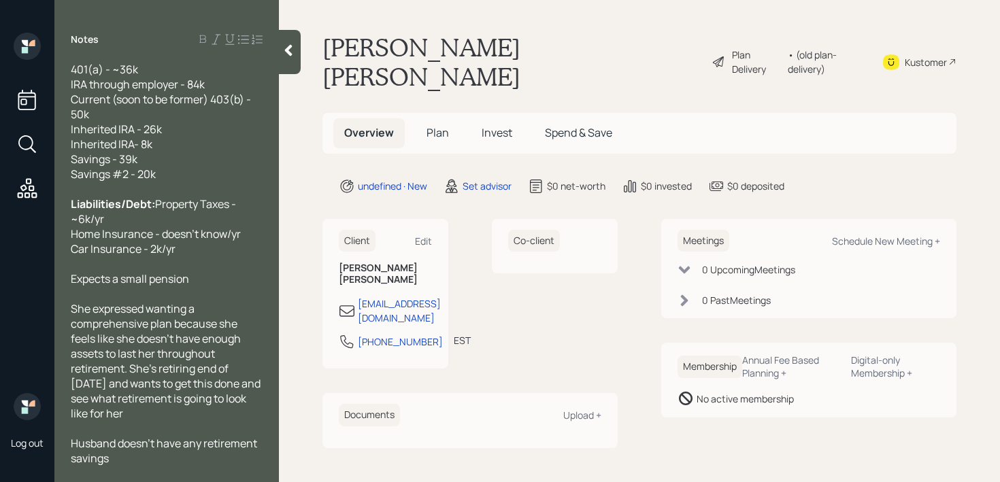
scroll to position [195, 0]
click at [133, 457] on div "Husband doesn't have any retirement savings" at bounding box center [167, 451] width 192 height 30
click at [176, 414] on div "She expressed wanting a comprehensive plan because she feels like she doesn't h…" at bounding box center [167, 361] width 192 height 120
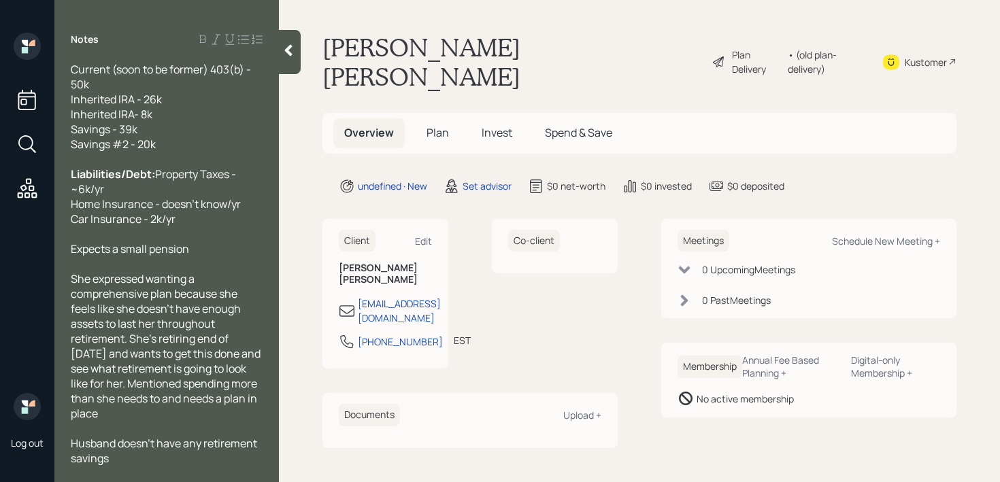
drag, startPoint x: 243, startPoint y: 428, endPoint x: 251, endPoint y: 439, distance: 13.6
click at [251, 421] on div "She expressed wanting a comprehensive plan because she feels like she doesn't h…" at bounding box center [167, 346] width 192 height 150
drag, startPoint x: 210, startPoint y: 278, endPoint x: 73, endPoint y: 278, distance: 136.1
click at [73, 257] on div "Expects a small pension" at bounding box center [167, 249] width 192 height 15
copy span "Expects a small pension"
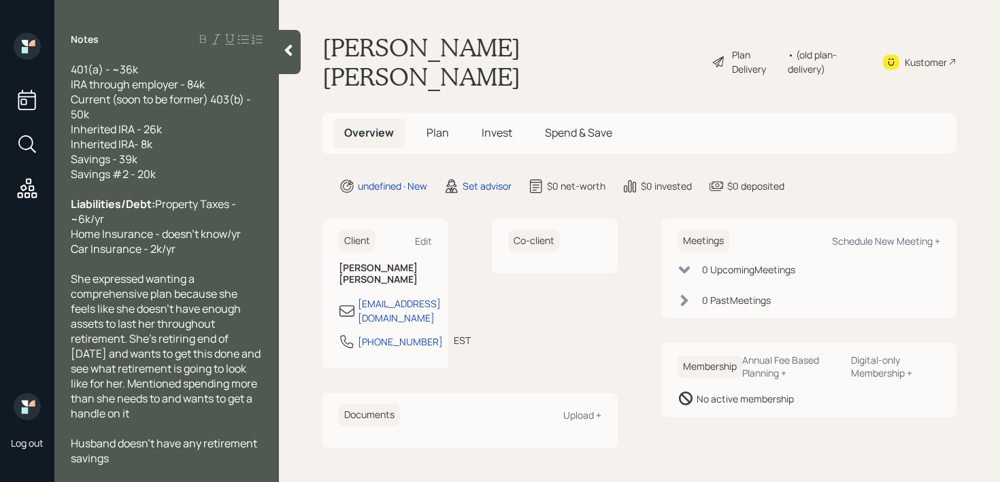
scroll to position [180, 0]
click at [210, 411] on div "She expressed wanting a comprehensive plan because she feels like she doesn't h…" at bounding box center [167, 346] width 192 height 150
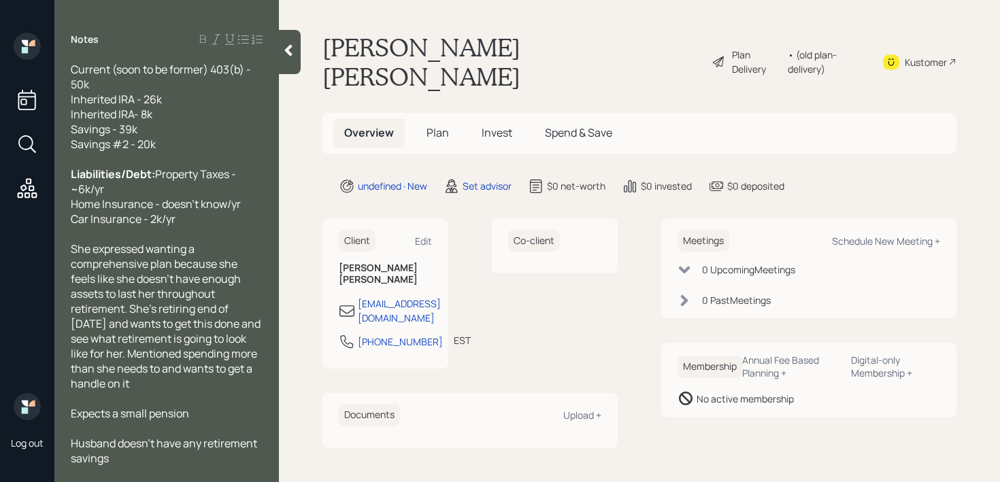
click at [287, 65] on div at bounding box center [290, 52] width 22 height 44
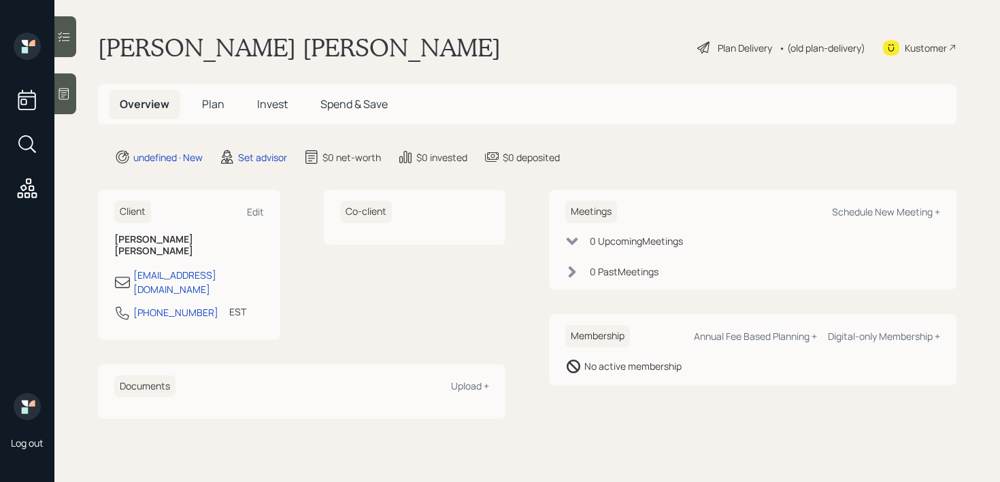
click at [391, 25] on main "[PERSON_NAME] [PERSON_NAME] Plan Delivery • (old plan-delivery) Kustomer Overvi…" at bounding box center [527, 241] width 946 height 482
